Goal: Find contact information: Find contact information

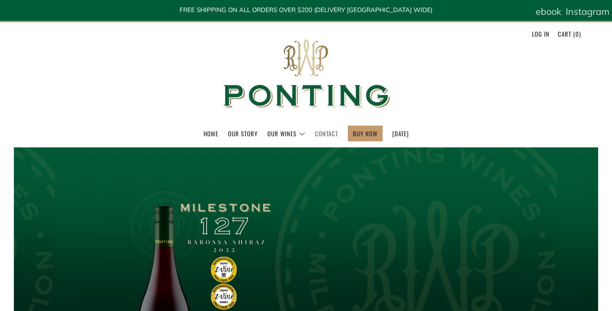
click at [315, 134] on link "Contact" at bounding box center [326, 133] width 23 height 15
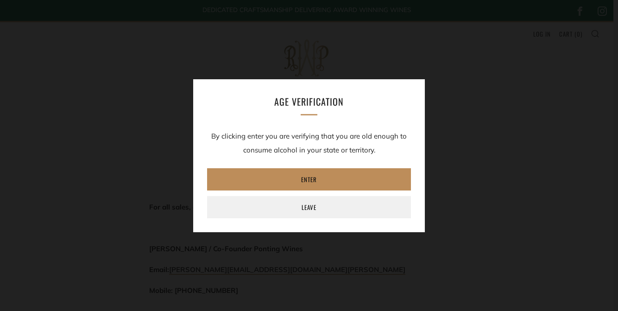
click at [307, 176] on link "Enter" at bounding box center [309, 179] width 204 height 22
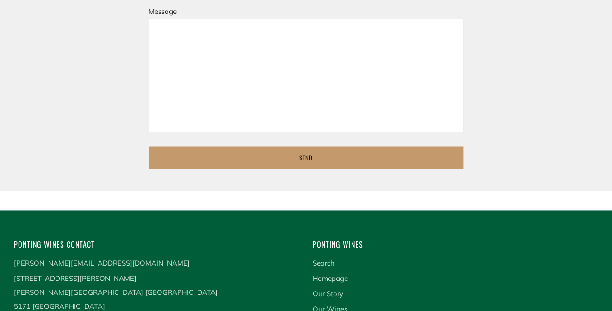
scroll to position [476, 0]
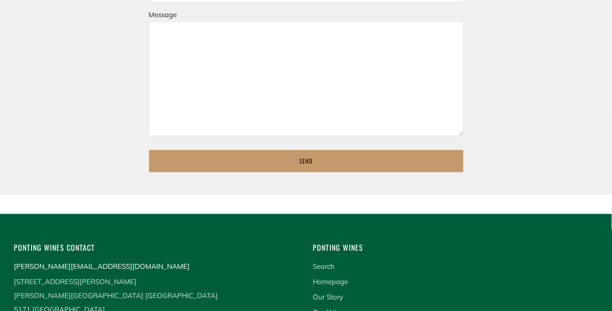
click at [40, 265] on link "[PERSON_NAME][EMAIL_ADDRESS][DOMAIN_NAME]" at bounding box center [102, 266] width 176 height 9
